Goal: Task Accomplishment & Management: Complete application form

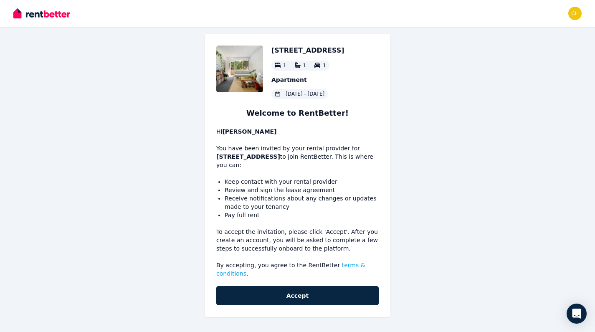
scroll to position [7, 0]
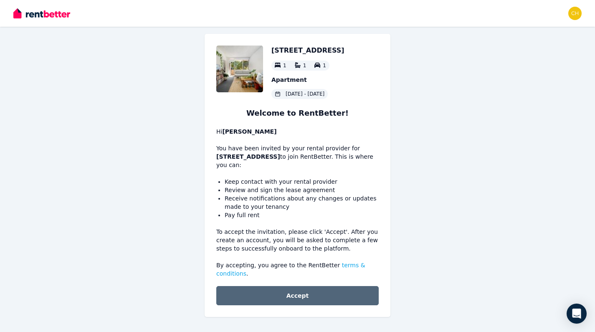
click at [299, 296] on button "Accept" at bounding box center [297, 295] width 162 height 19
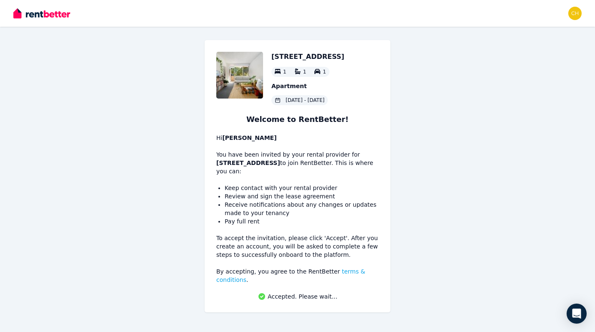
scroll to position [0, 0]
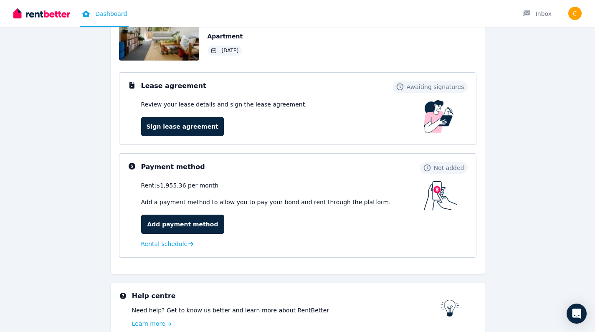
scroll to position [26, 0]
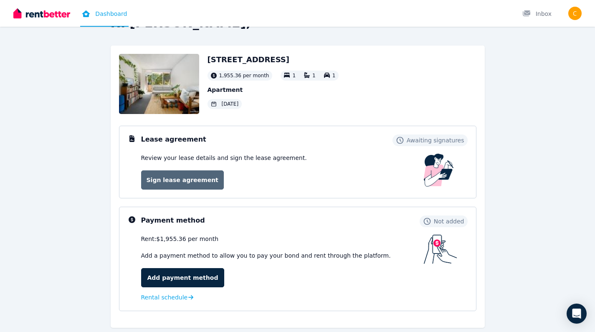
click at [192, 180] on link "Sign lease agreement" at bounding box center [182, 179] width 83 height 19
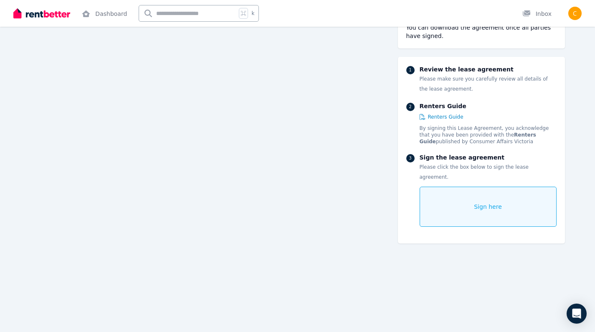
scroll to position [564, 0]
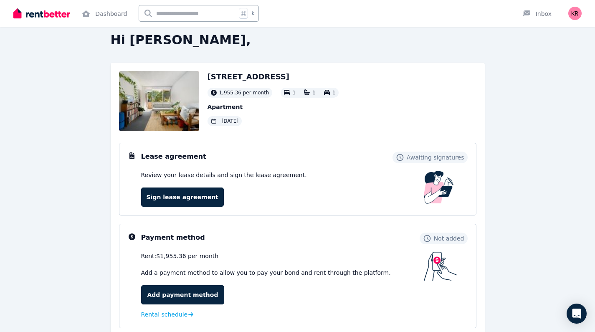
scroll to position [12, 0]
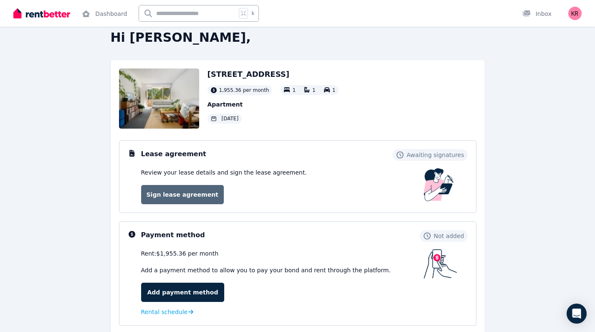
click at [184, 190] on link "Sign lease agreement" at bounding box center [182, 194] width 83 height 19
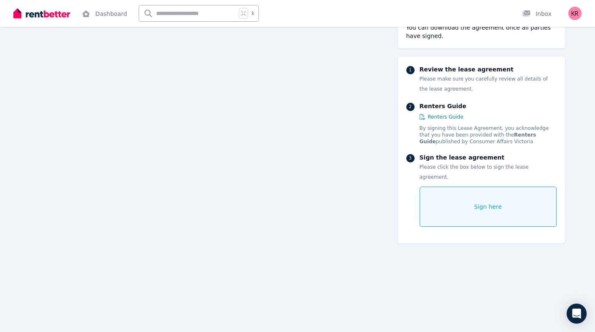
scroll to position [2668, 0]
click at [477, 202] on span "Sign here" at bounding box center [488, 206] width 28 height 8
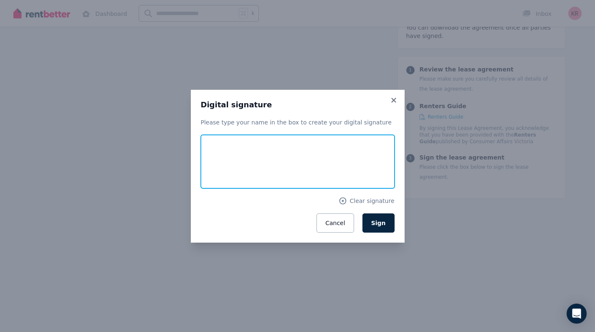
click at [237, 152] on input "text" at bounding box center [298, 161] width 194 height 53
type input "**********"
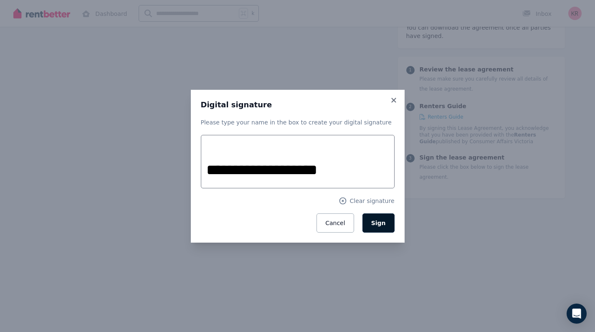
click at [381, 223] on span "Sign" at bounding box center [378, 222] width 15 height 7
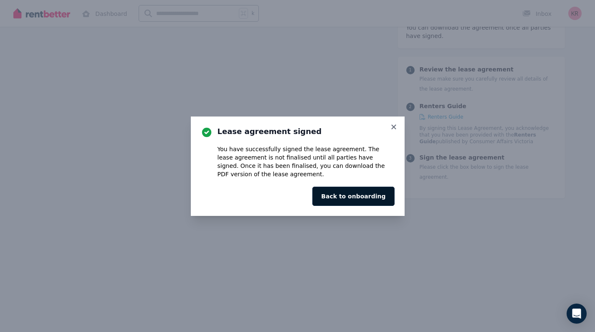
click at [357, 199] on button "Back to onboarding" at bounding box center [353, 196] width 82 height 19
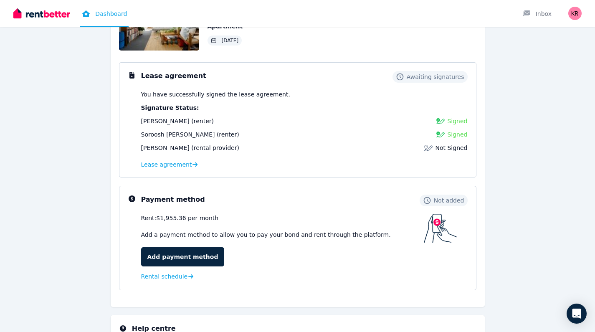
scroll to position [104, 0]
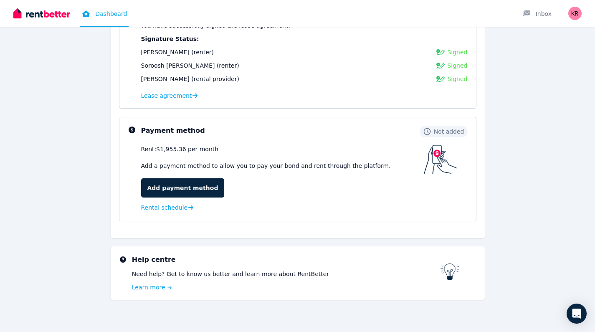
scroll to position [159, 0]
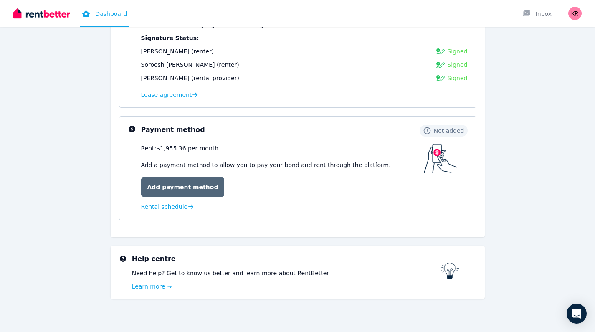
click at [190, 188] on link "Add payment method" at bounding box center [182, 186] width 83 height 19
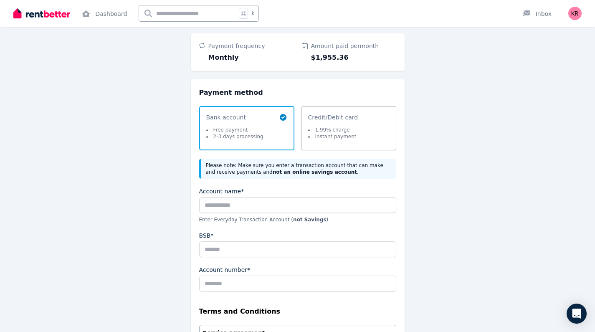
scroll to position [53, 0]
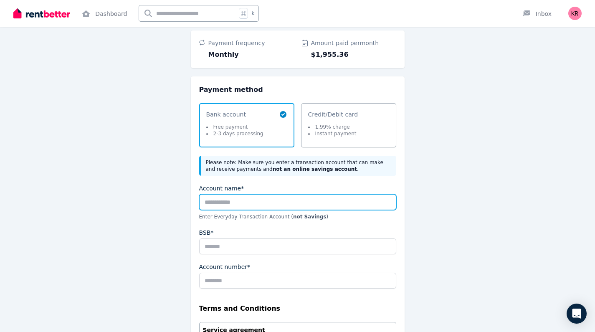
click at [220, 206] on input "Account name*" at bounding box center [297, 202] width 197 height 16
type input "**********"
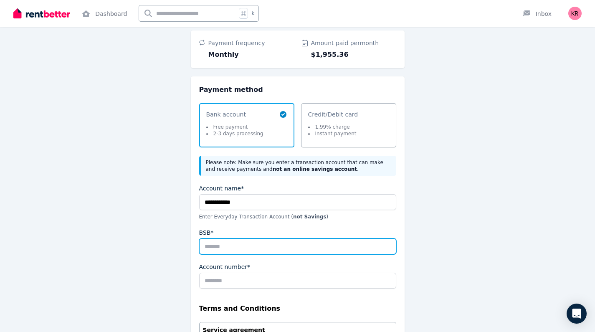
click at [228, 248] on input "BSB*" at bounding box center [297, 246] width 197 height 16
type input "******"
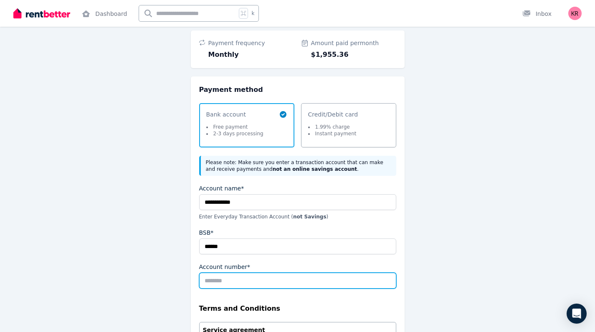
click at [219, 285] on input "Account number*" at bounding box center [297, 280] width 197 height 16
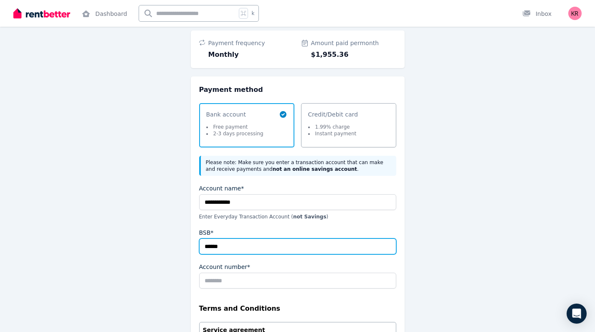
drag, startPoint x: 226, startPoint y: 245, endPoint x: 204, endPoint y: 243, distance: 21.3
click at [204, 243] on input "******" at bounding box center [297, 246] width 197 height 16
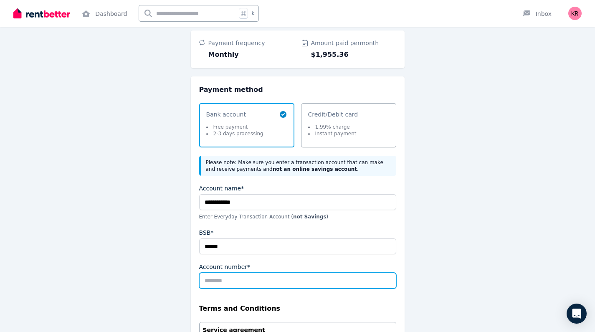
click at [209, 279] on input "Account number*" at bounding box center [297, 280] width 197 height 16
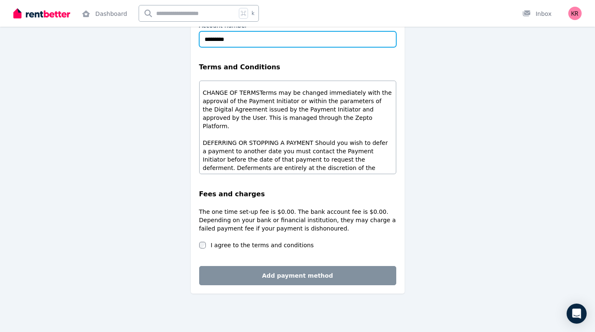
scroll to position [294, 0]
type input "*********"
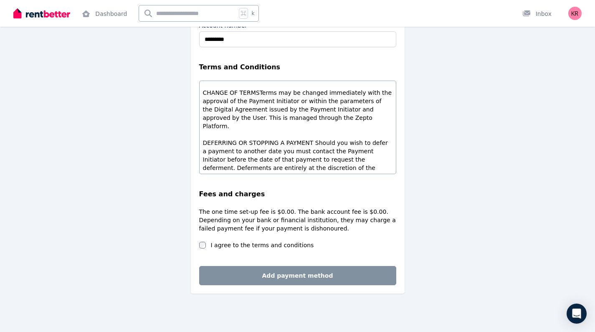
click at [240, 246] on label "I agree to the terms and conditions" at bounding box center [262, 245] width 103 height 8
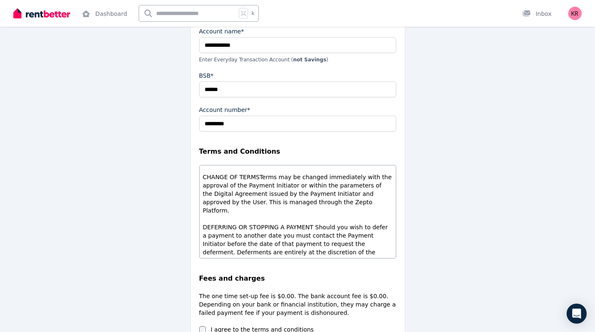
scroll to position [205, 0]
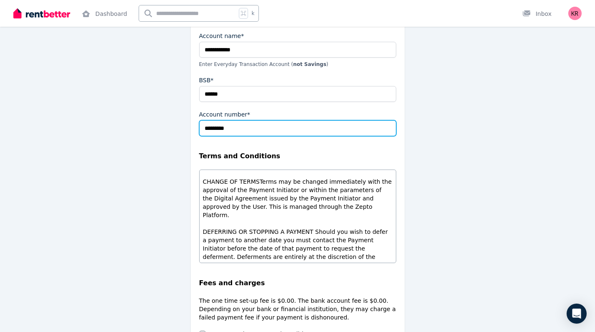
click at [214, 129] on input "*********" at bounding box center [297, 128] width 197 height 16
click at [223, 129] on input "*********" at bounding box center [297, 128] width 197 height 16
click at [244, 129] on input "*********" at bounding box center [297, 128] width 197 height 16
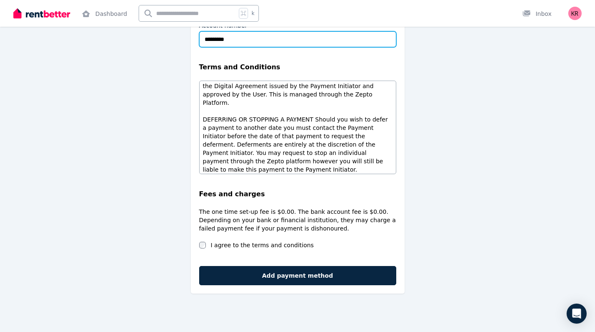
scroll to position [294, 0]
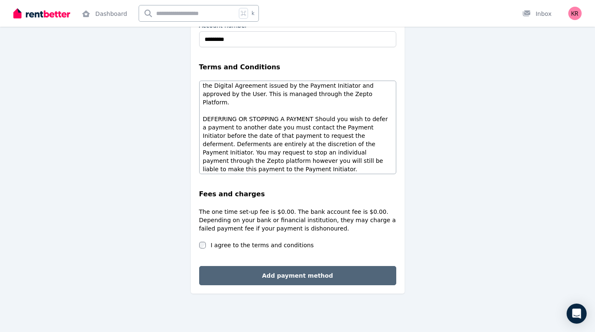
click at [289, 278] on button "Add payment method" at bounding box center [297, 275] width 197 height 19
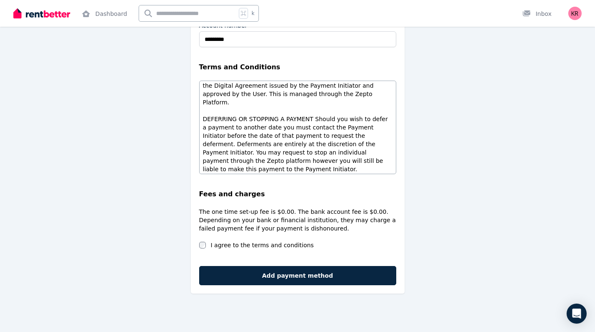
scroll to position [0, 0]
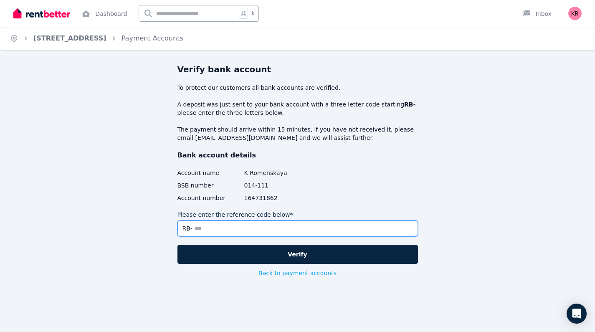
click at [213, 228] on input "Please enter the reference code below*" at bounding box center [297, 228] width 240 height 16
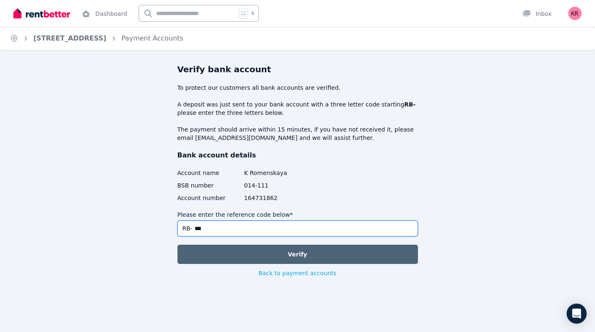
type input "***"
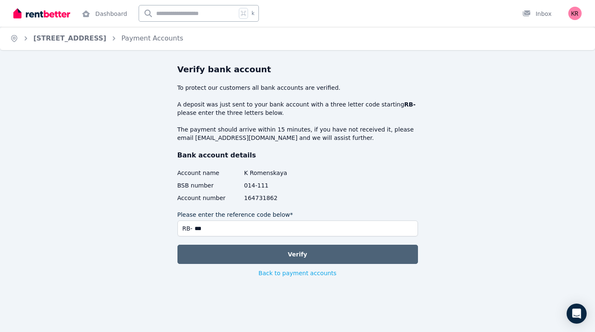
click at [293, 255] on button "Verify" at bounding box center [297, 254] width 240 height 19
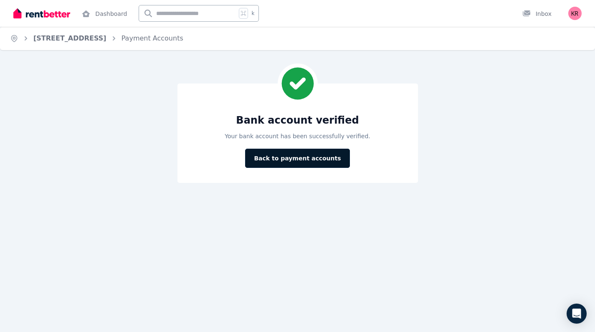
click at [303, 160] on button "Back to payment accounts" at bounding box center [297, 158] width 104 height 19
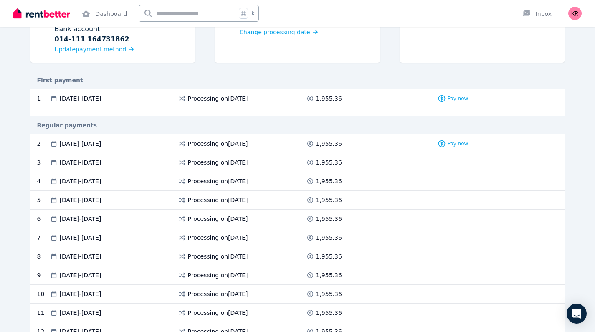
scroll to position [121, 0]
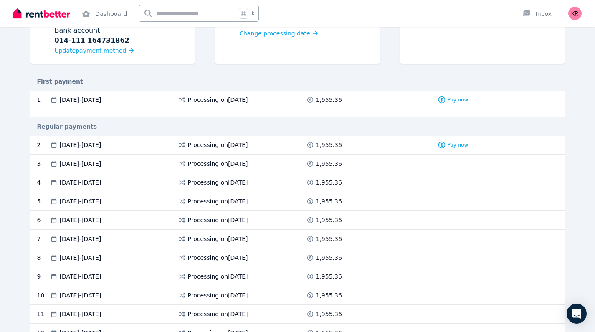
click at [458, 144] on span "Pay now" at bounding box center [457, 144] width 21 height 7
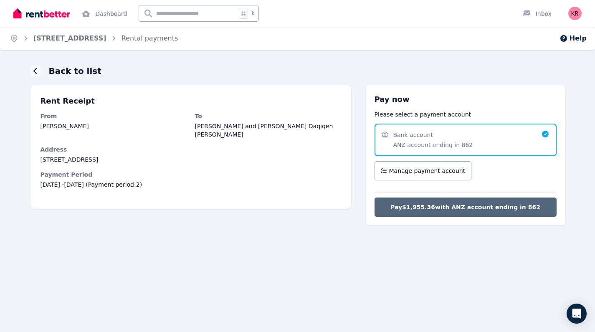
click at [457, 211] on span "Pay $1,955.36 with ANZ account ending in 862" at bounding box center [465, 207] width 150 height 8
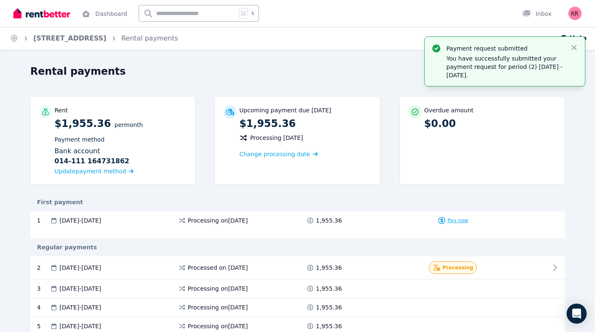
click at [456, 220] on span "Pay now" at bounding box center [457, 220] width 21 height 7
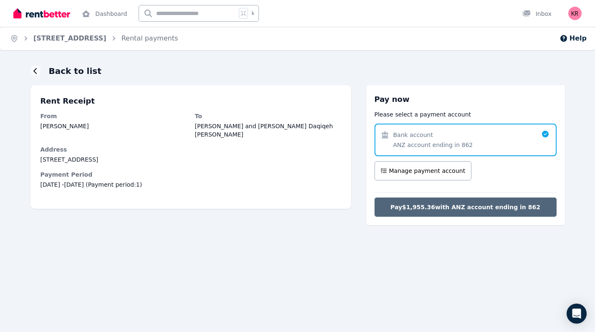
click at [438, 208] on span "Pay $1,955.36 with ANZ account ending in 862" at bounding box center [465, 207] width 150 height 8
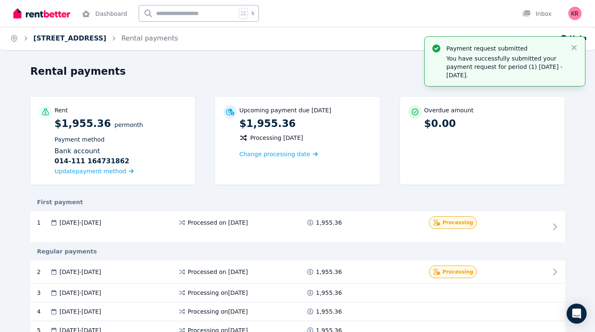
click at [50, 38] on link "[STREET_ADDRESS]" at bounding box center [69, 38] width 73 height 8
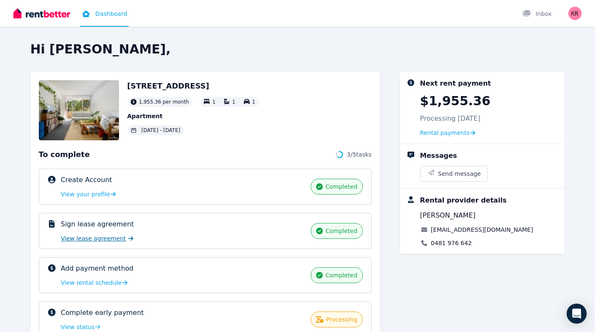
click at [100, 237] on span "View lease agreement" at bounding box center [93, 238] width 65 height 8
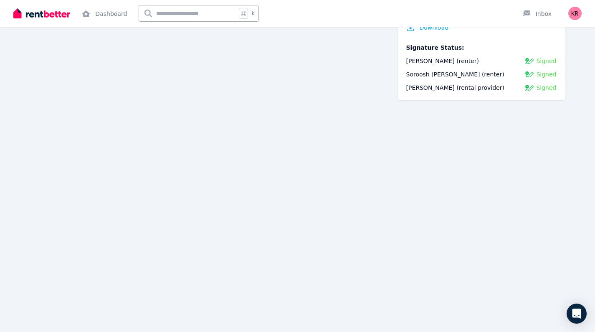
scroll to position [102, 0]
